Goal: Information Seeking & Learning: Learn about a topic

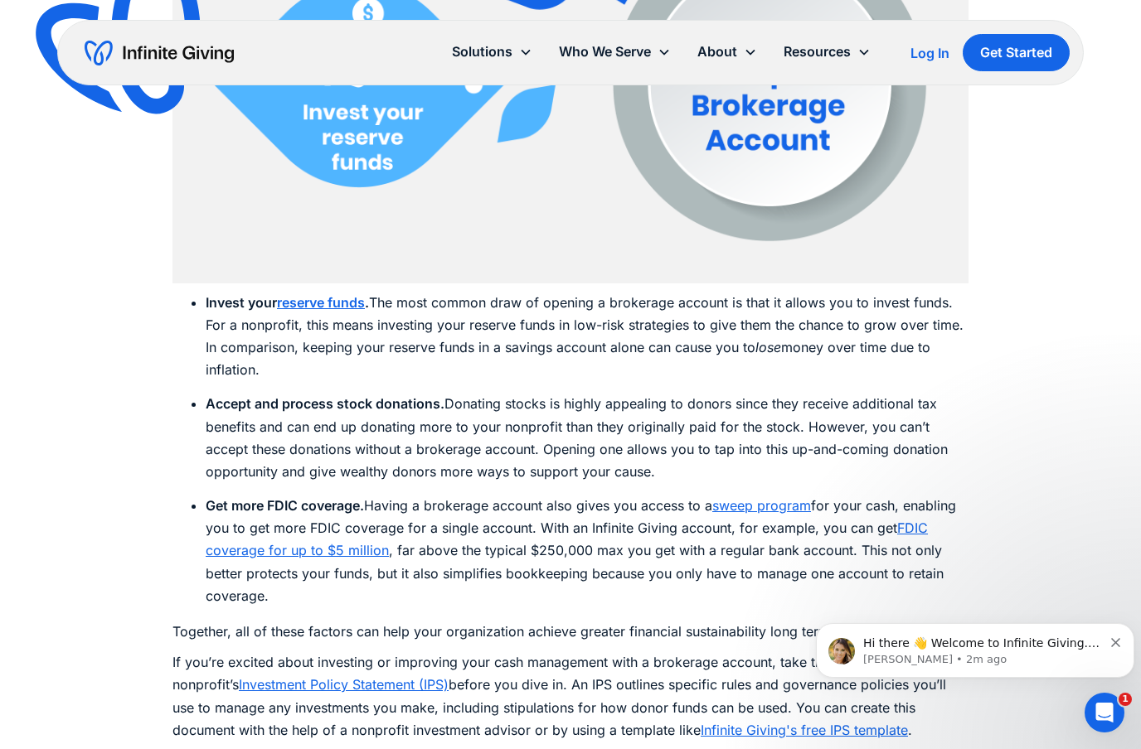
scroll to position [2577, 0]
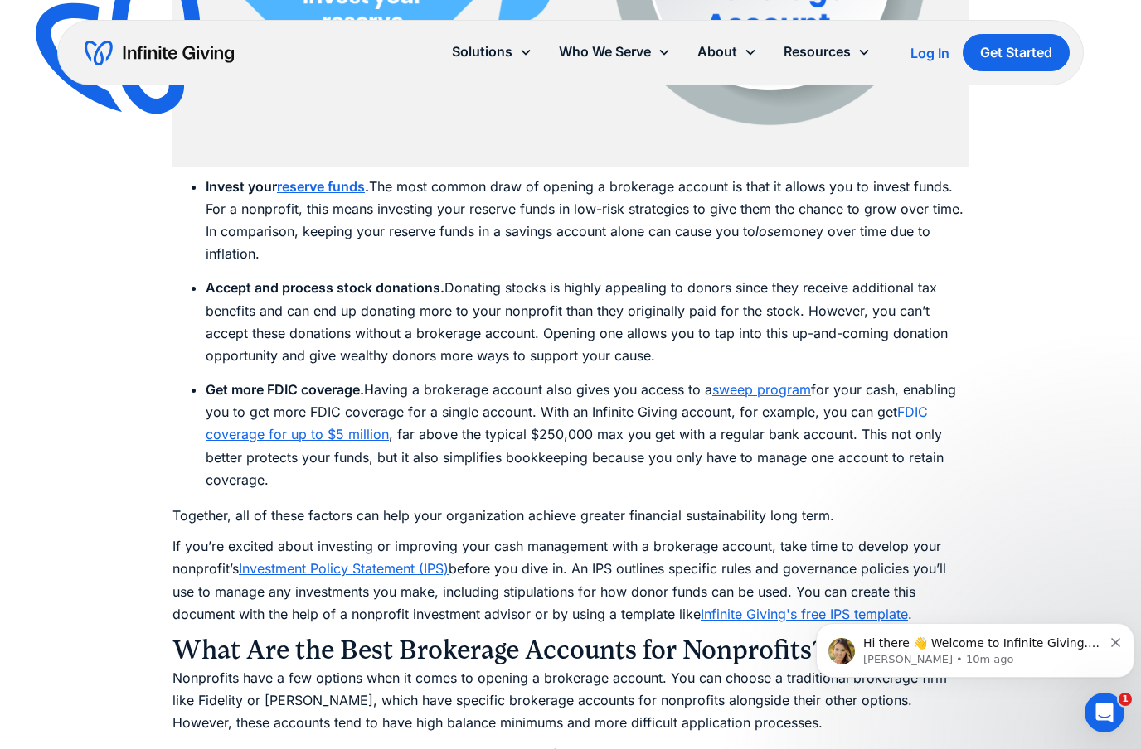
scroll to position [2779, 0]
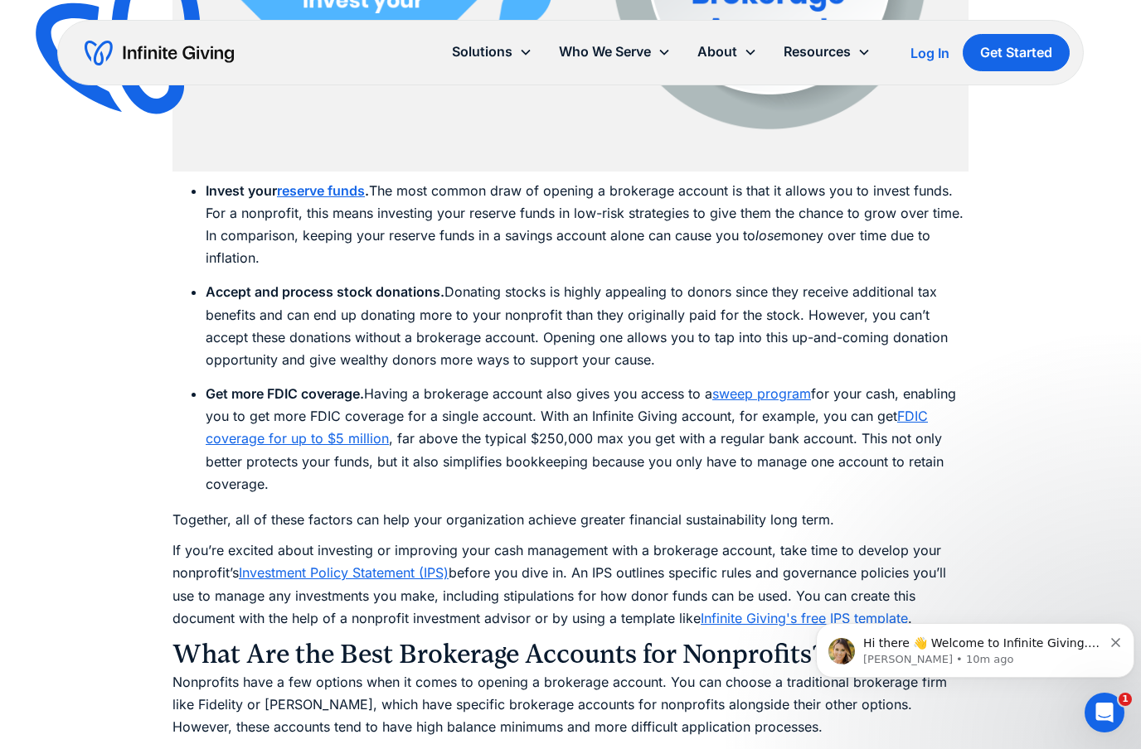
click at [291, 433] on link "FDIC coverage for up to $5 million" at bounding box center [567, 427] width 722 height 39
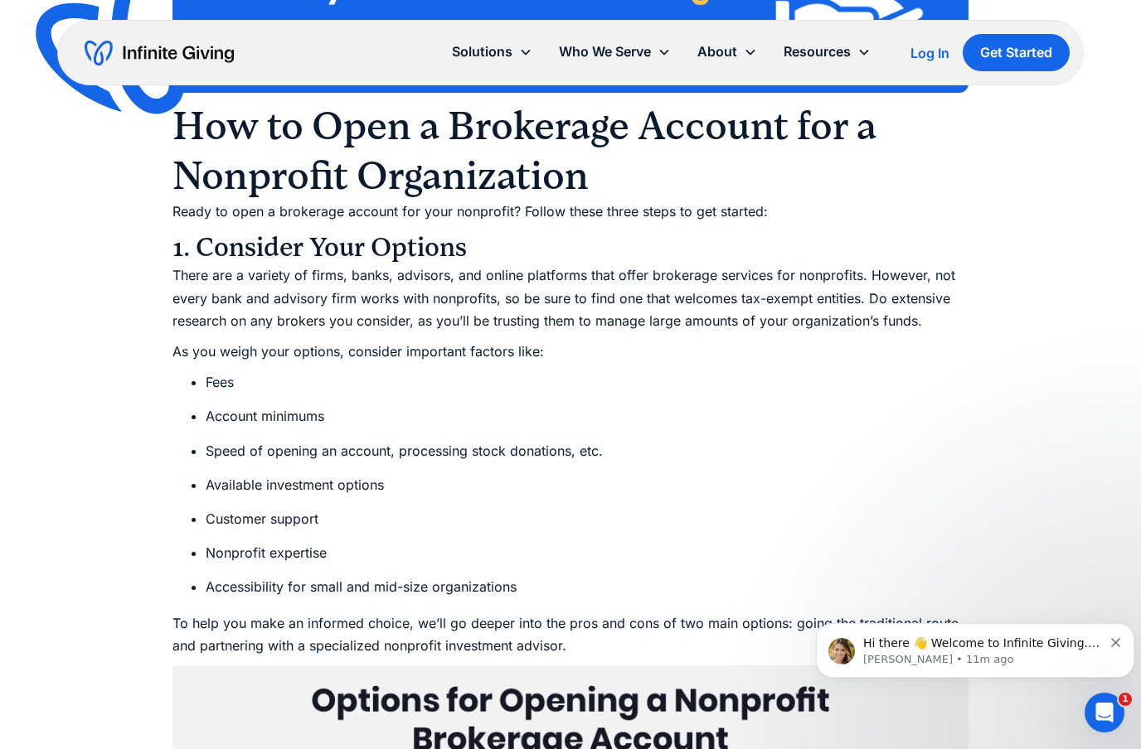
scroll to position [3786, 0]
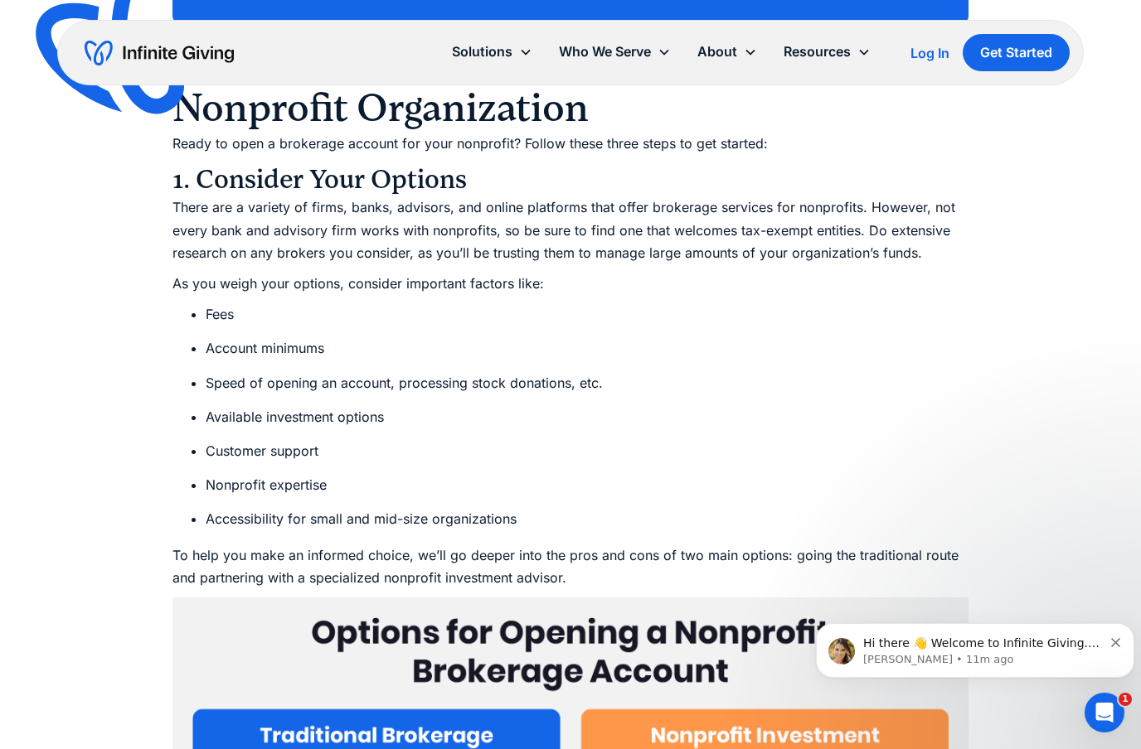
click at [1115, 643] on icon "Dismiss notification" at bounding box center [1115, 642] width 9 height 9
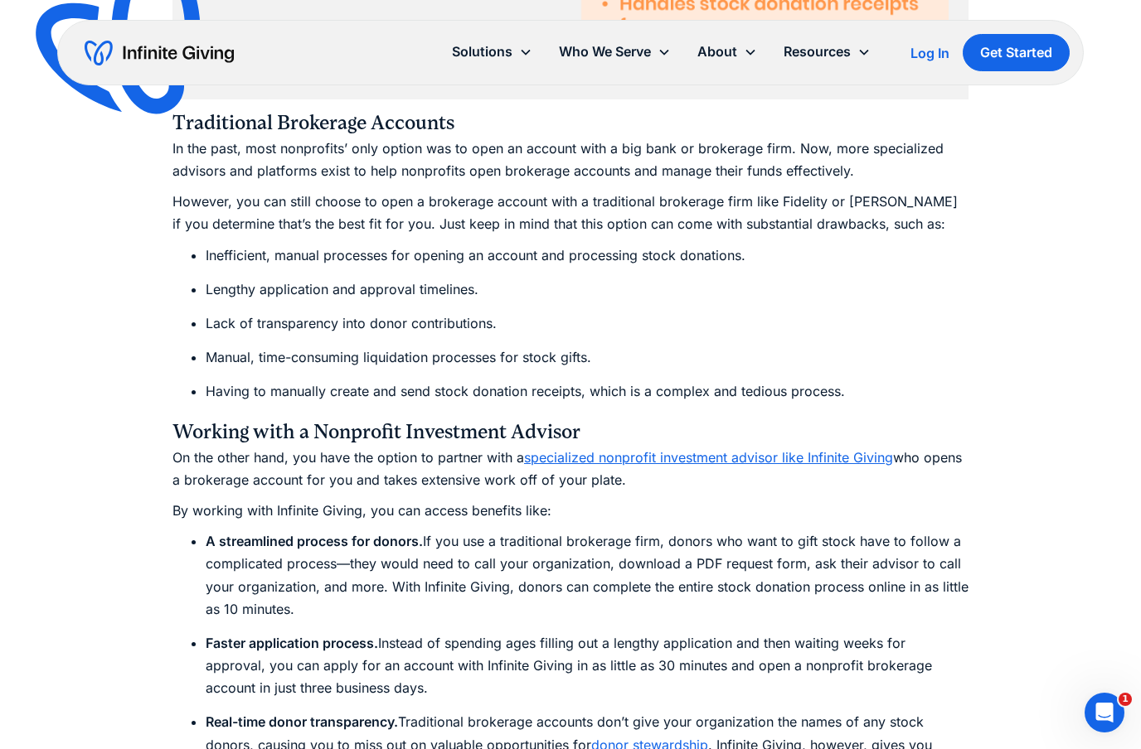
scroll to position [4763, 0]
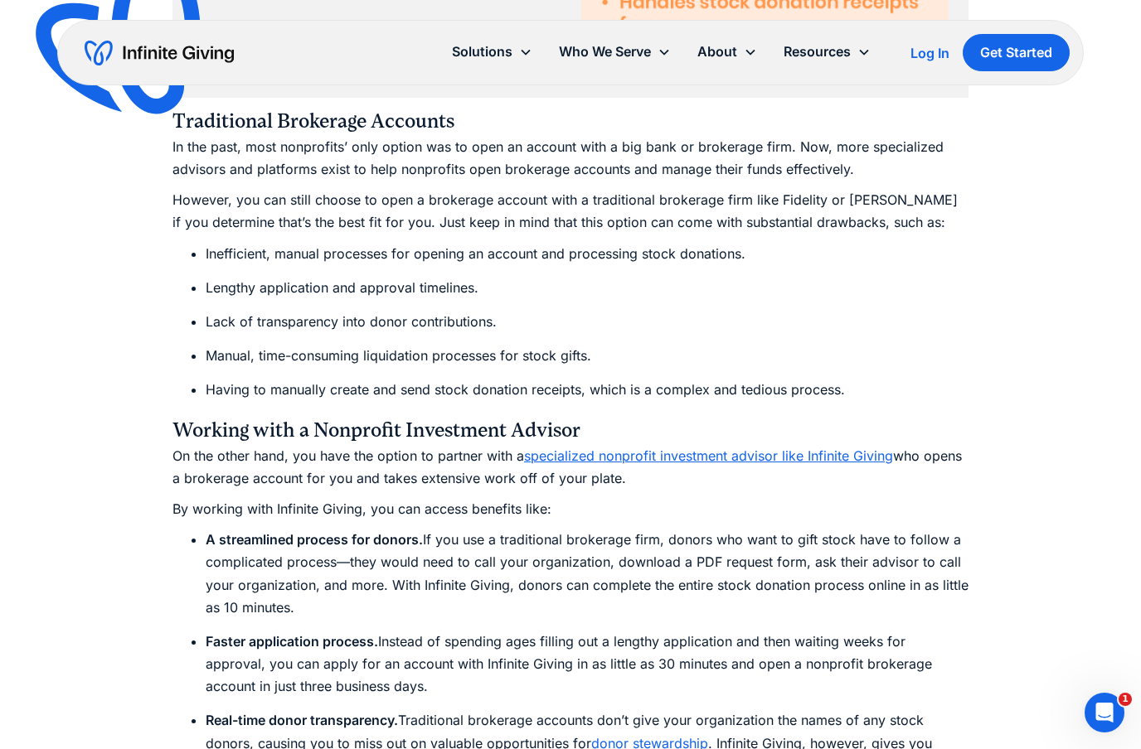
drag, startPoint x: 482, startPoint y: 801, endPoint x: 917, endPoint y: 337, distance: 636.4
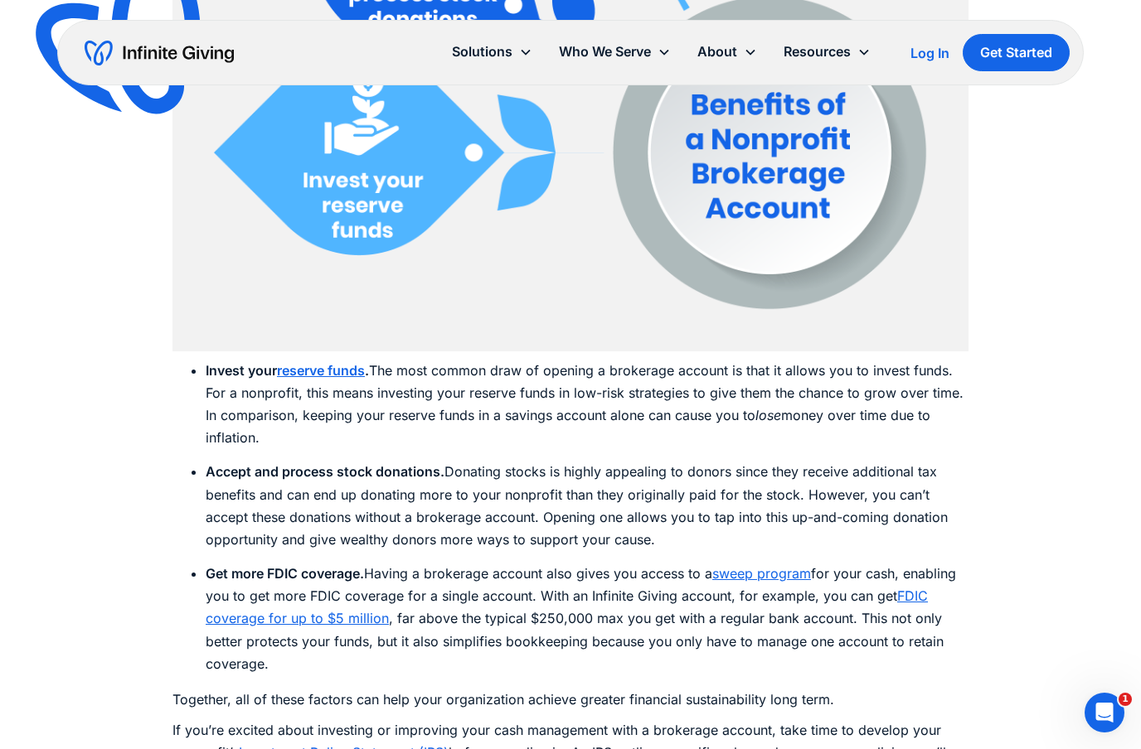
scroll to position [2386, 0]
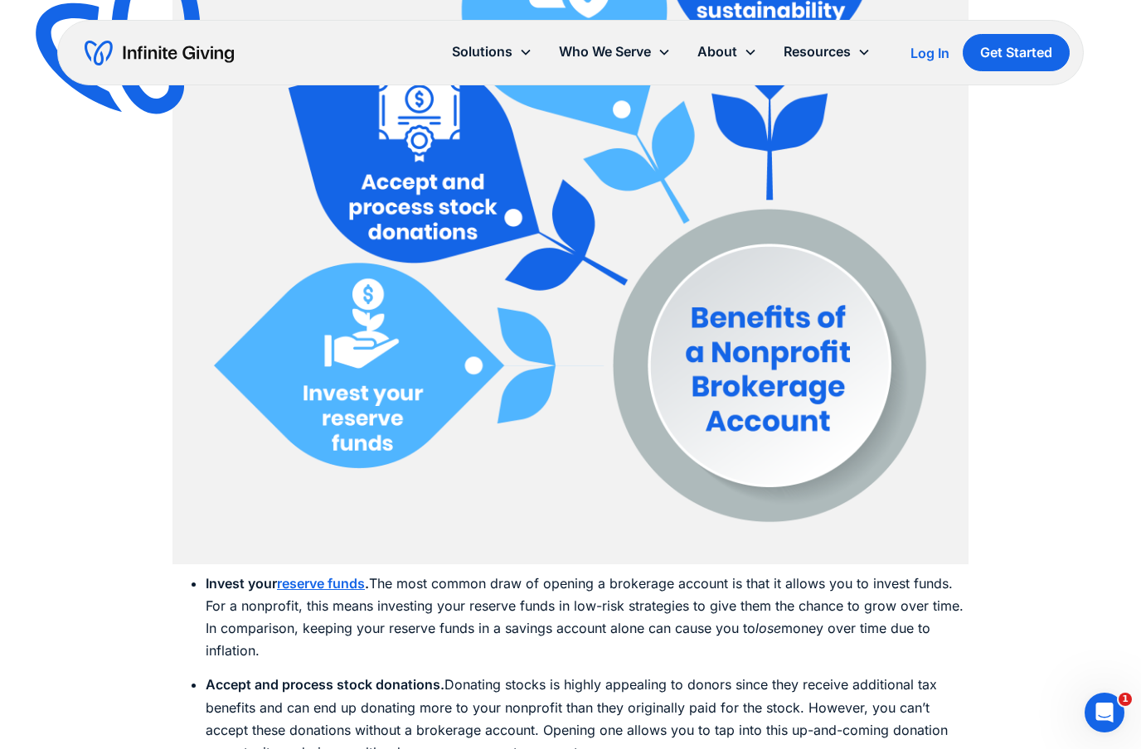
click at [592, 49] on div "Who We Serve" at bounding box center [605, 52] width 92 height 22
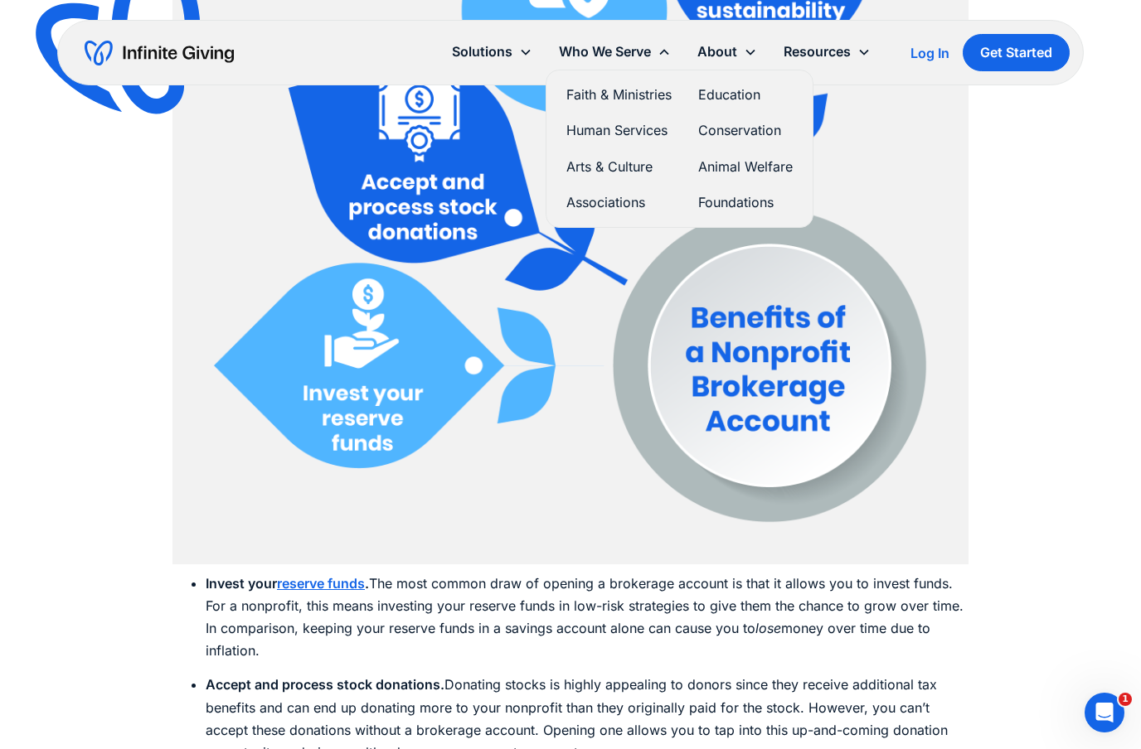
click at [724, 200] on link "Foundations" at bounding box center [745, 203] width 95 height 22
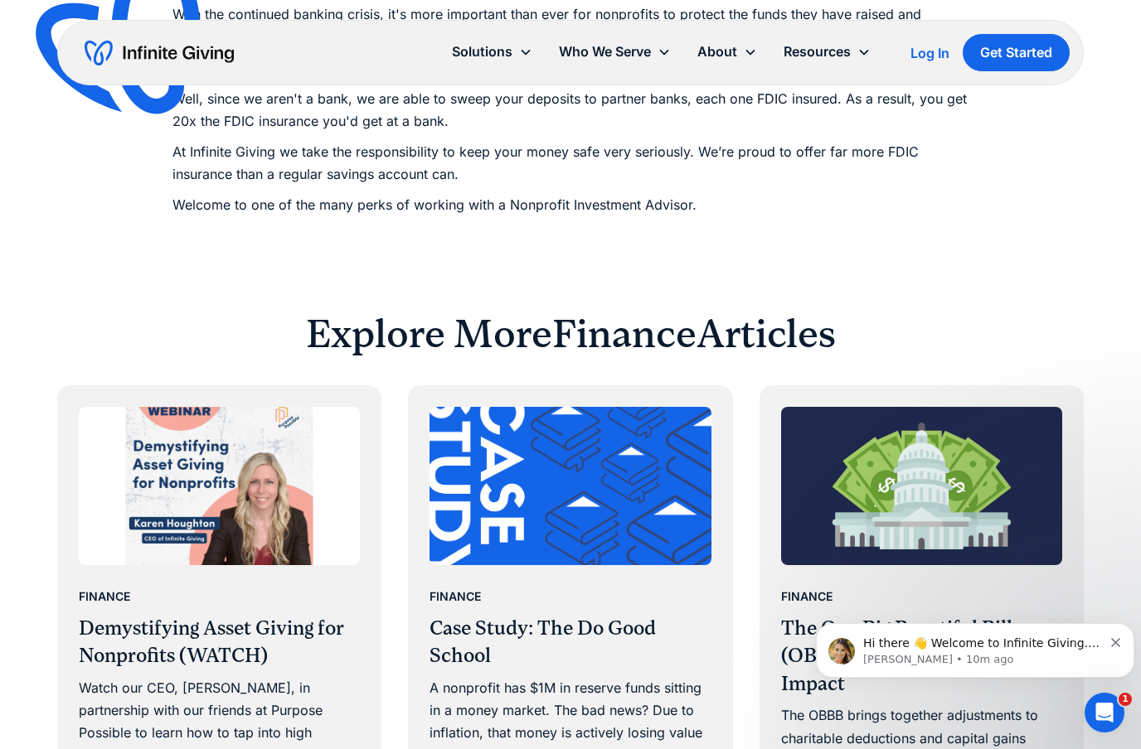
scroll to position [748, 0]
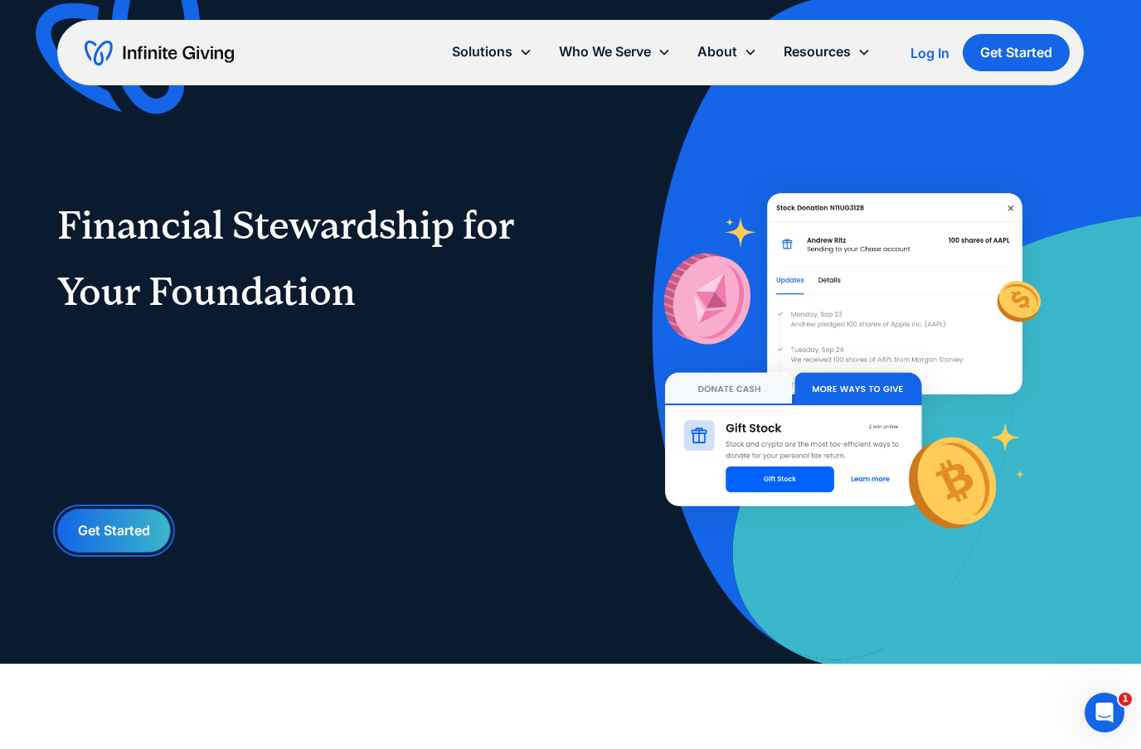
click at [128, 540] on link "Get Started" at bounding box center [114, 531] width 114 height 44
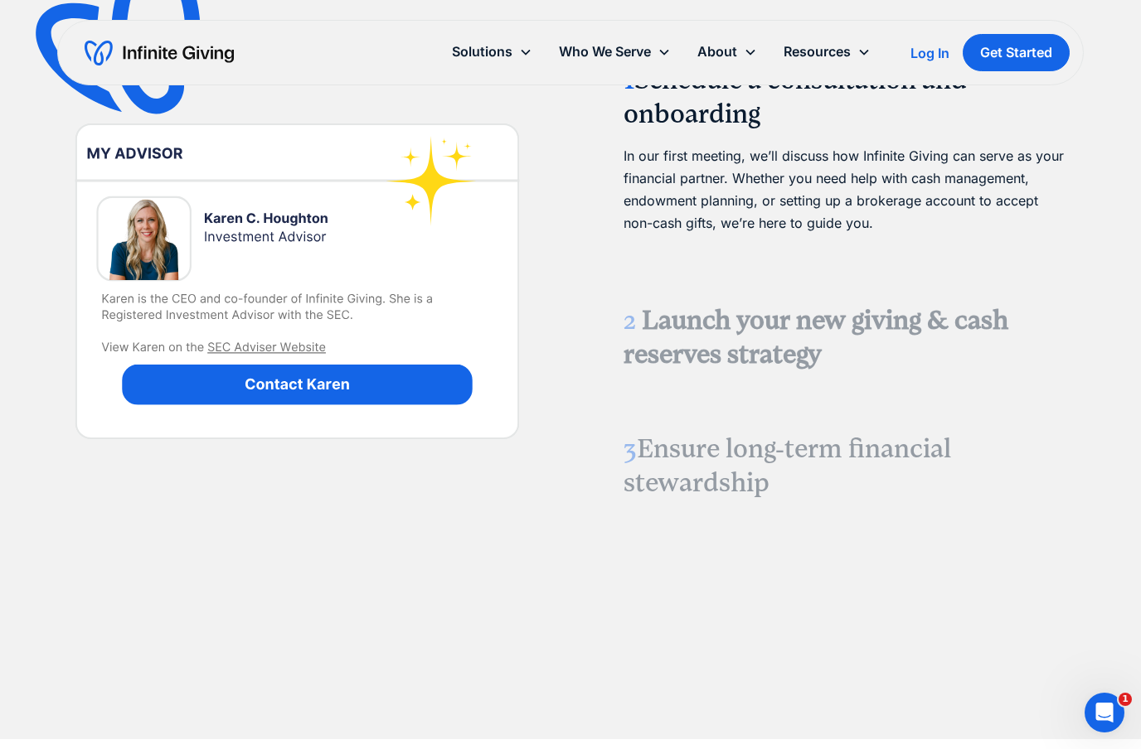
scroll to position [2122, 0]
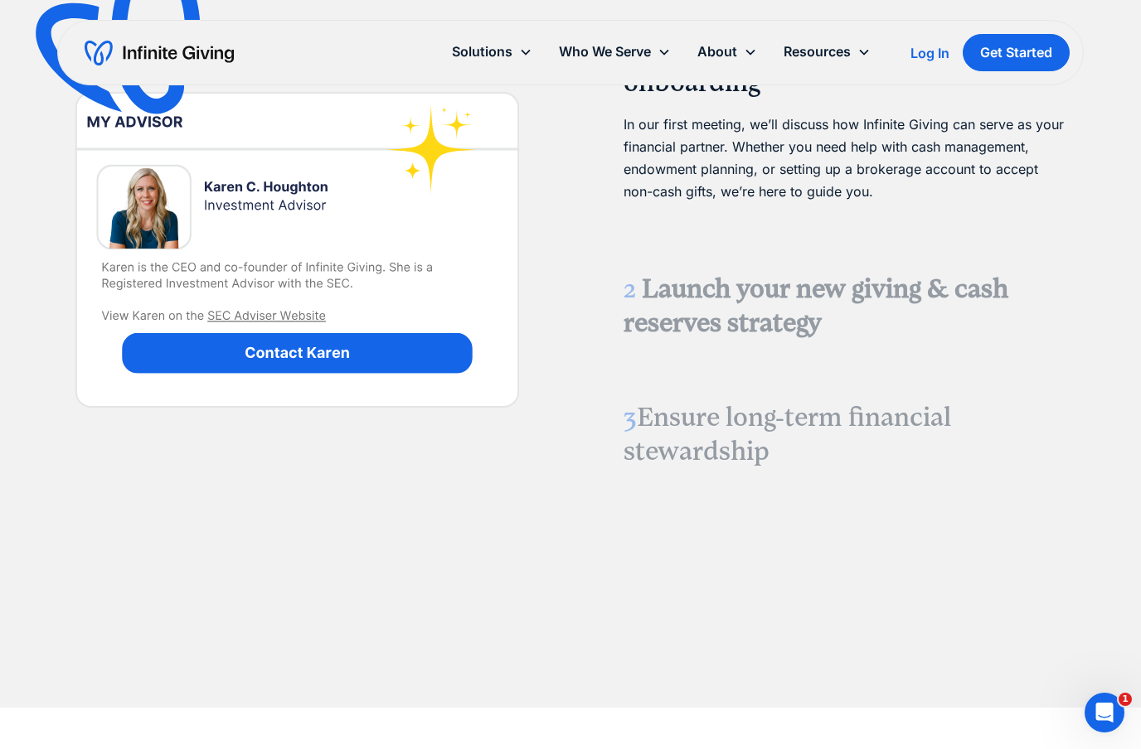
click at [754, 339] on strong "Launch your new giving & cash reserves strategy" at bounding box center [815, 306] width 385 height 65
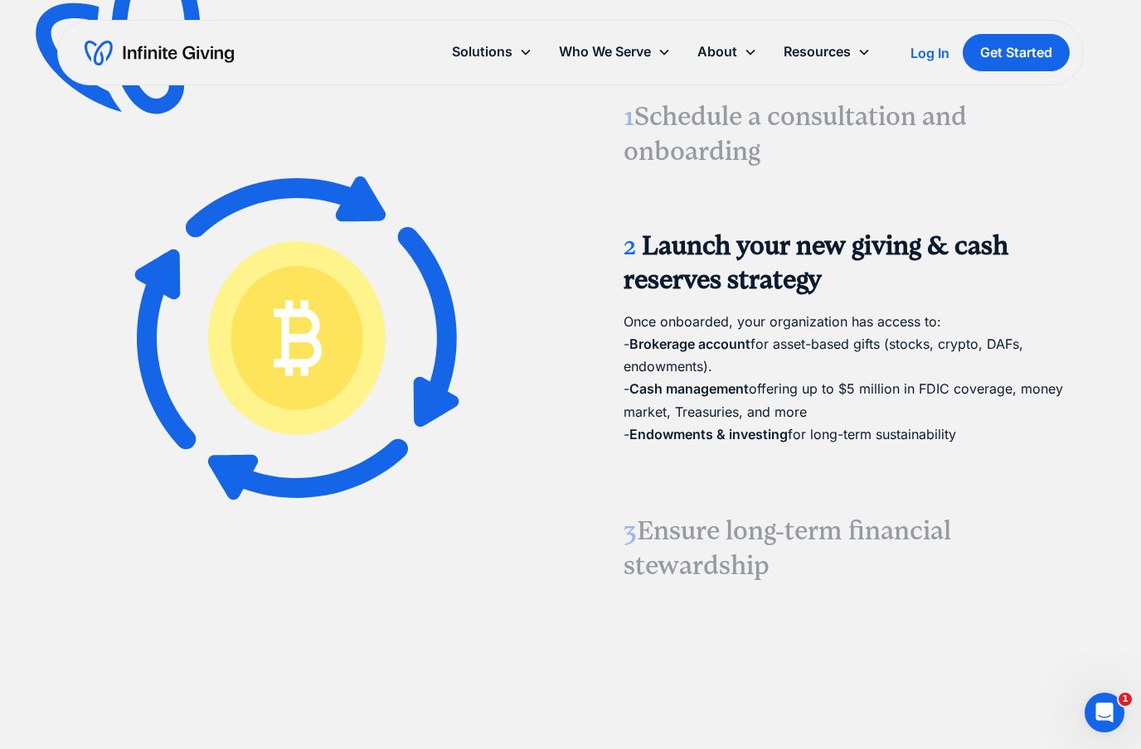
scroll to position [2027, 0]
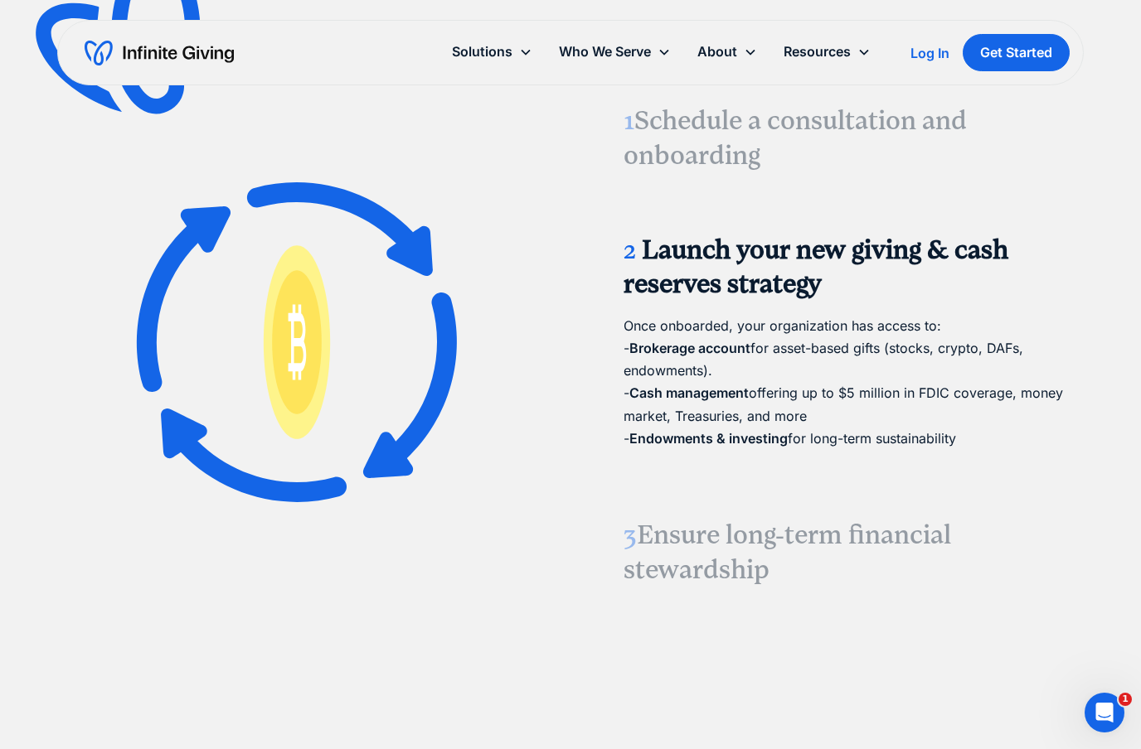
click at [730, 570] on h3 "3 Ensure long-term financial stewardship" at bounding box center [843, 552] width 440 height 69
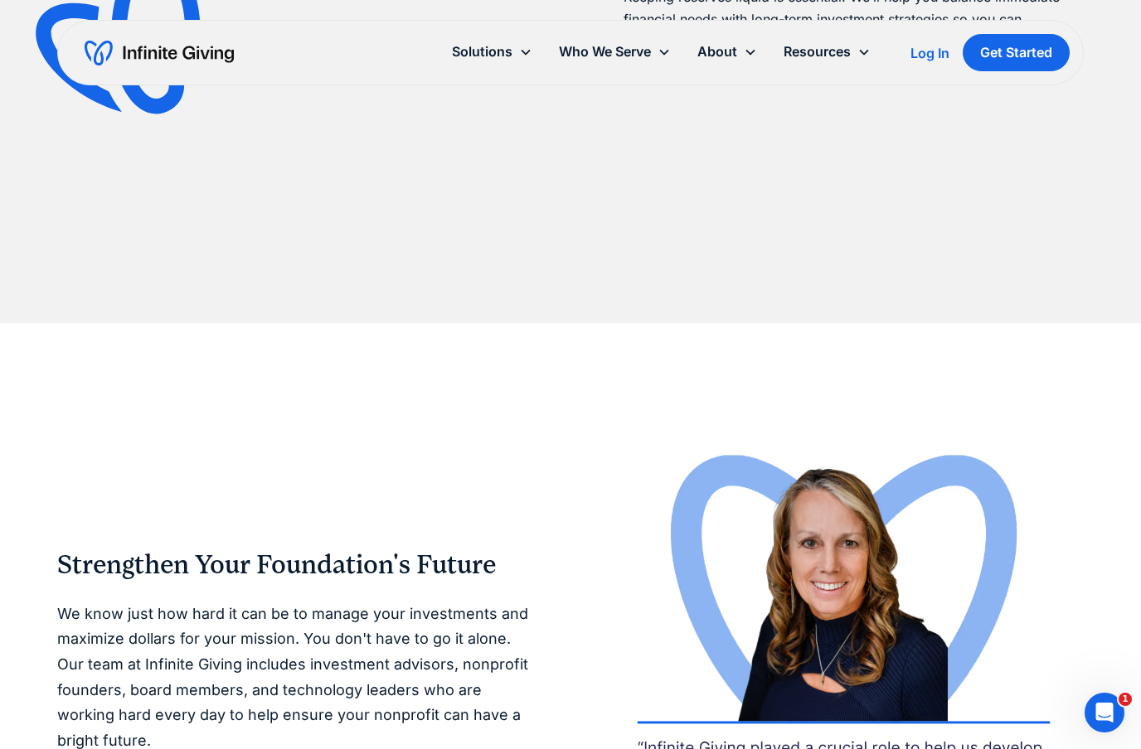
scroll to position [2474, 0]
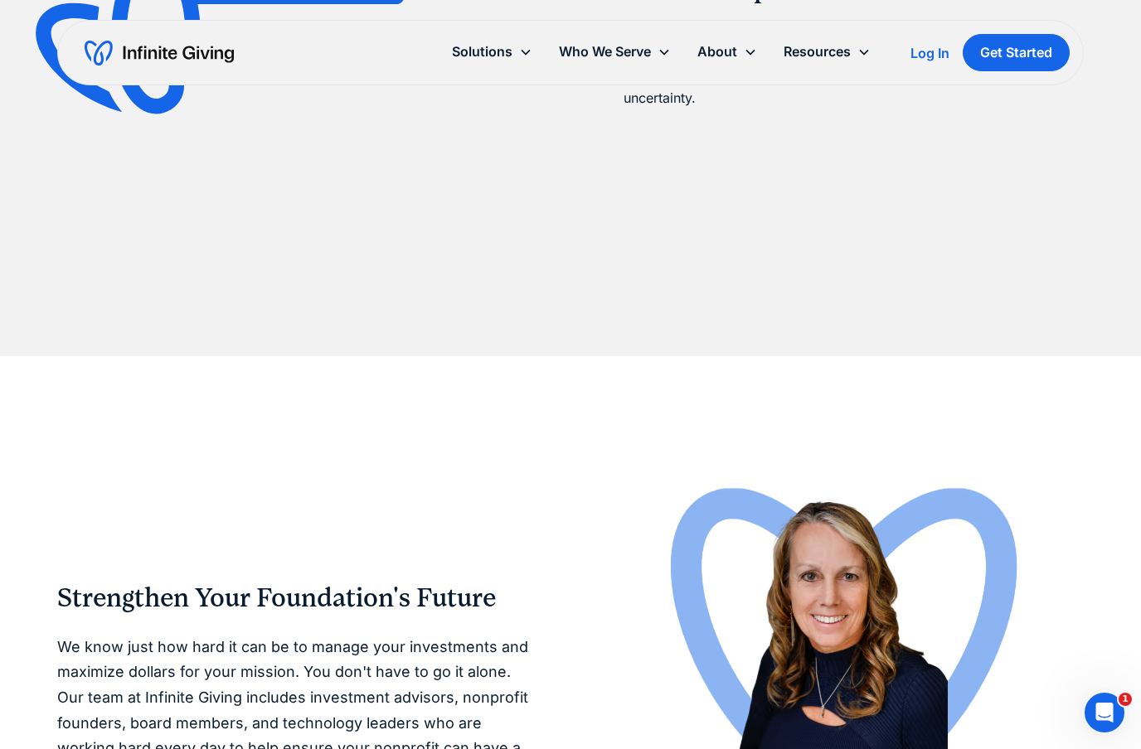
drag, startPoint x: 8, startPoint y: 669, endPoint x: 976, endPoint y: 158, distance: 1094.4
